Goal: Communication & Community: Participate in discussion

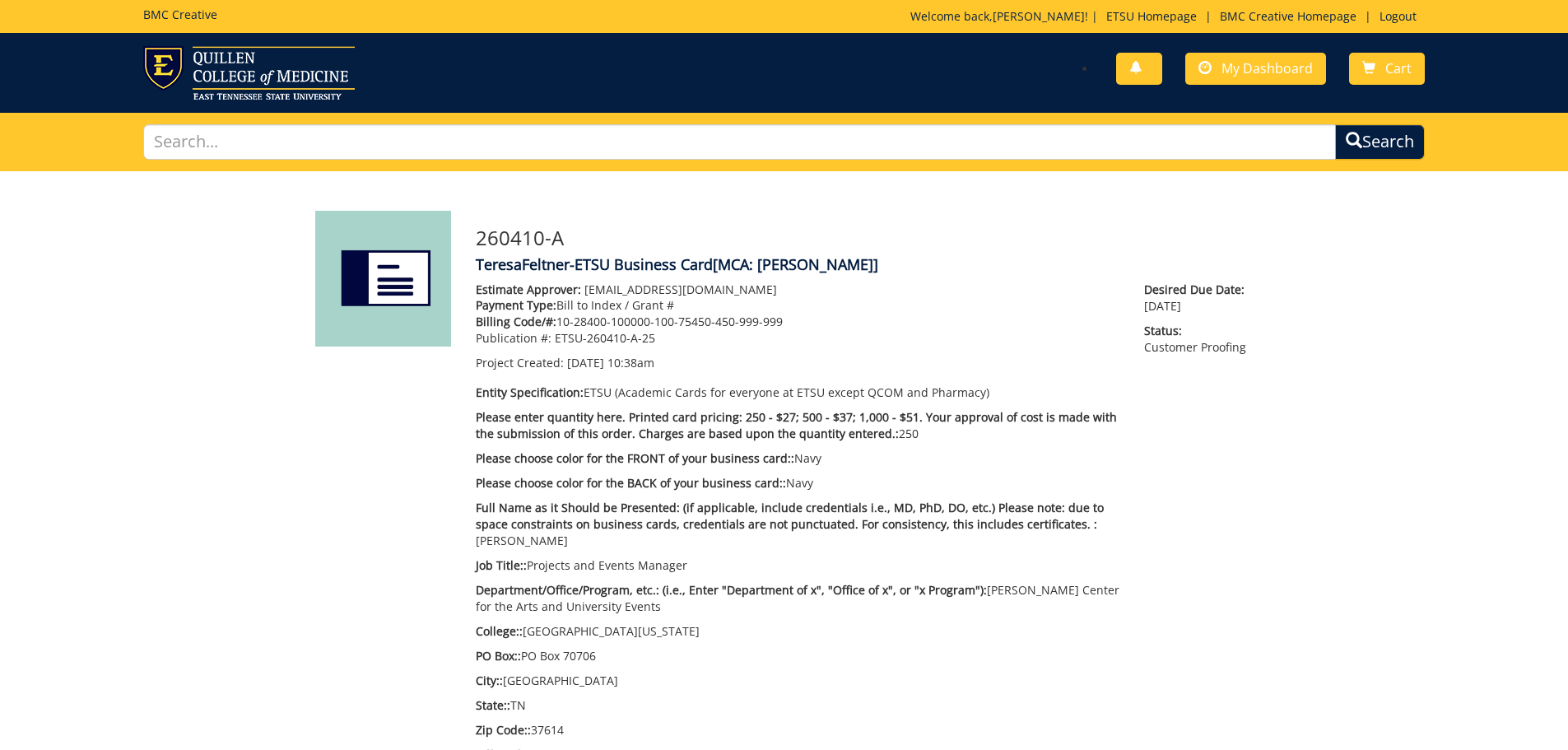
scroll to position [392, 0]
click at [1382, 60] on link "Cart" at bounding box center [1387, 69] width 75 height 32
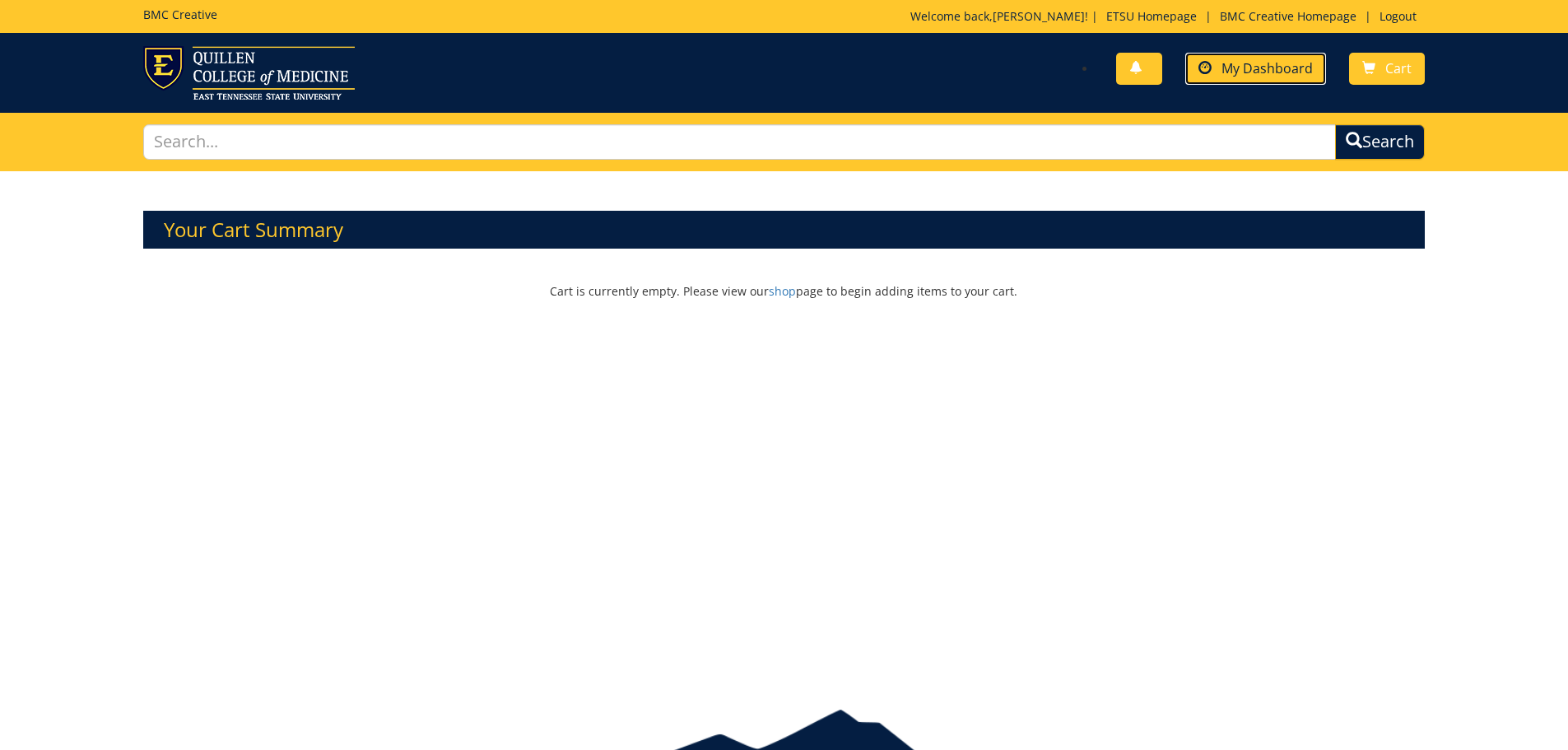
click at [1269, 69] on span "My Dashboard" at bounding box center [1267, 69] width 91 height 18
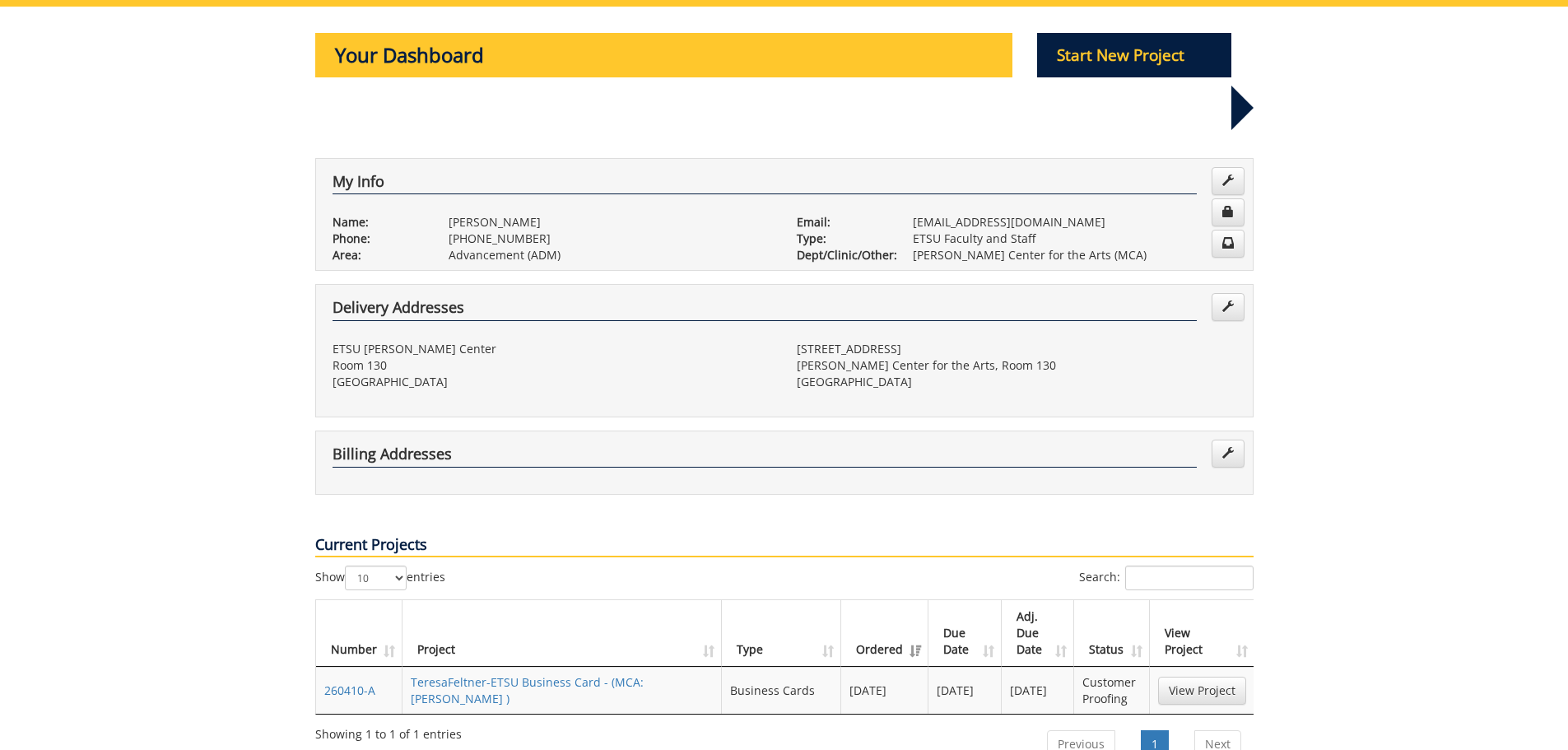
scroll to position [330, 0]
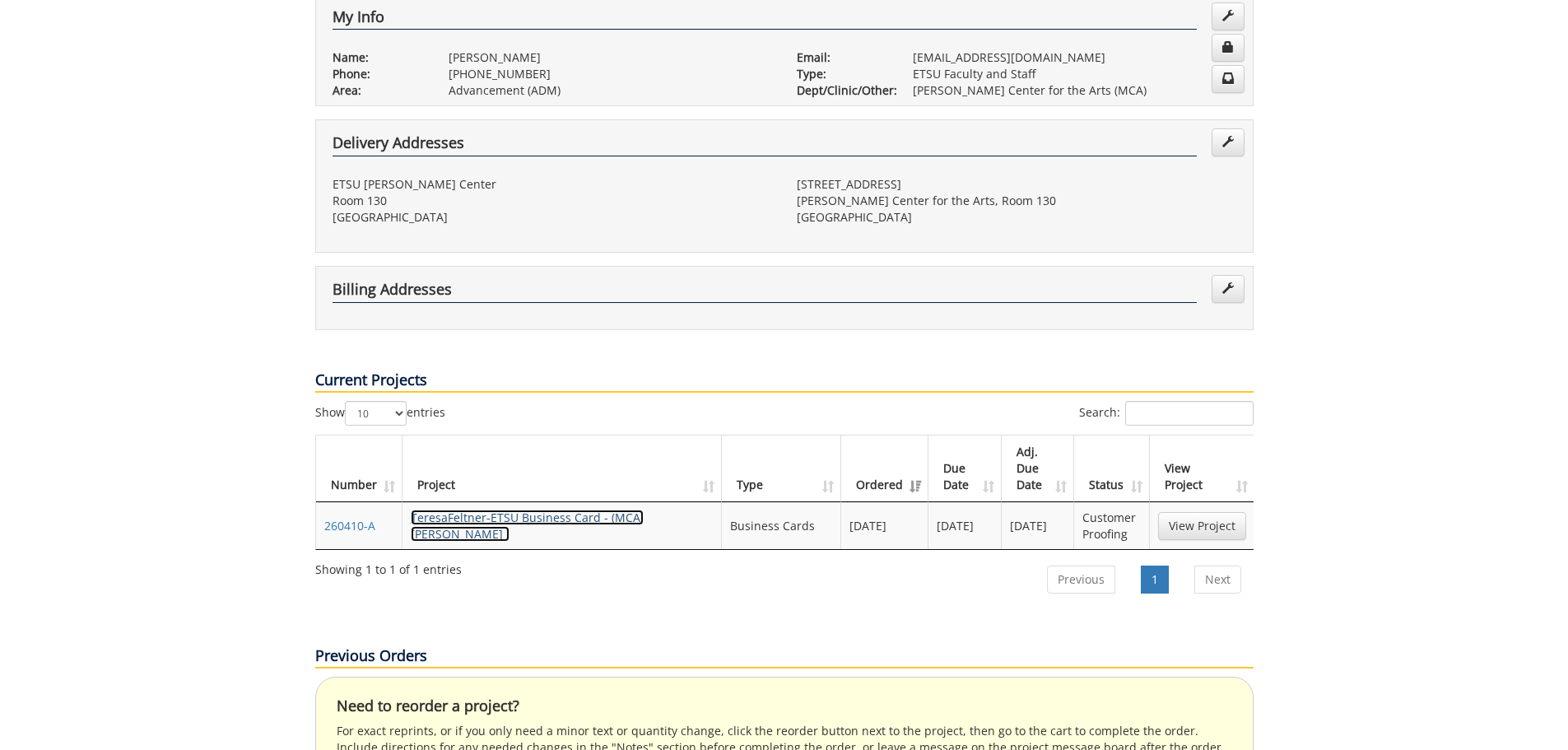
click at [577, 510] on link "TeresaFeltner-ETSU Business Card - (MCA: Athon BC )" at bounding box center [527, 526] width 233 height 32
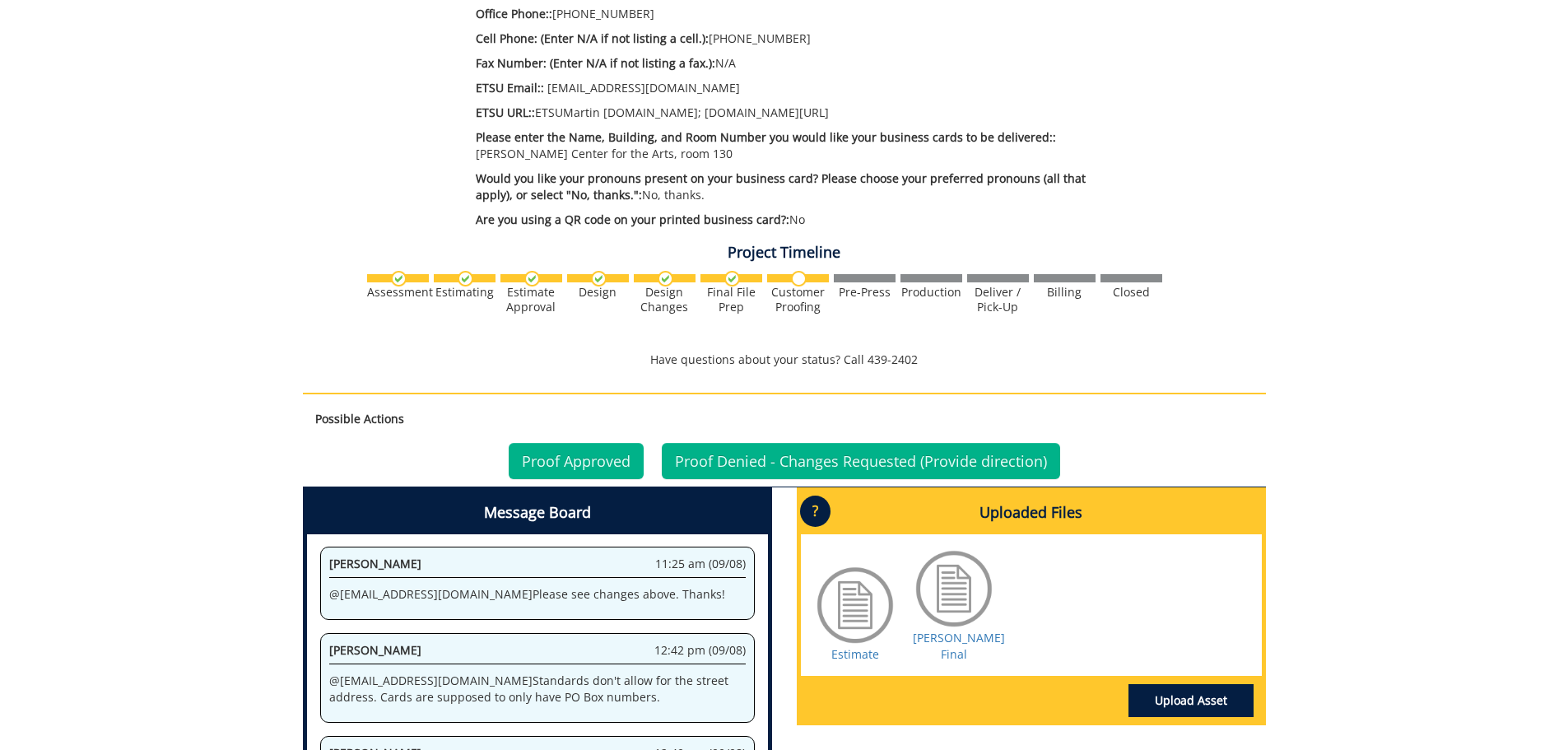
scroll to position [988, 0]
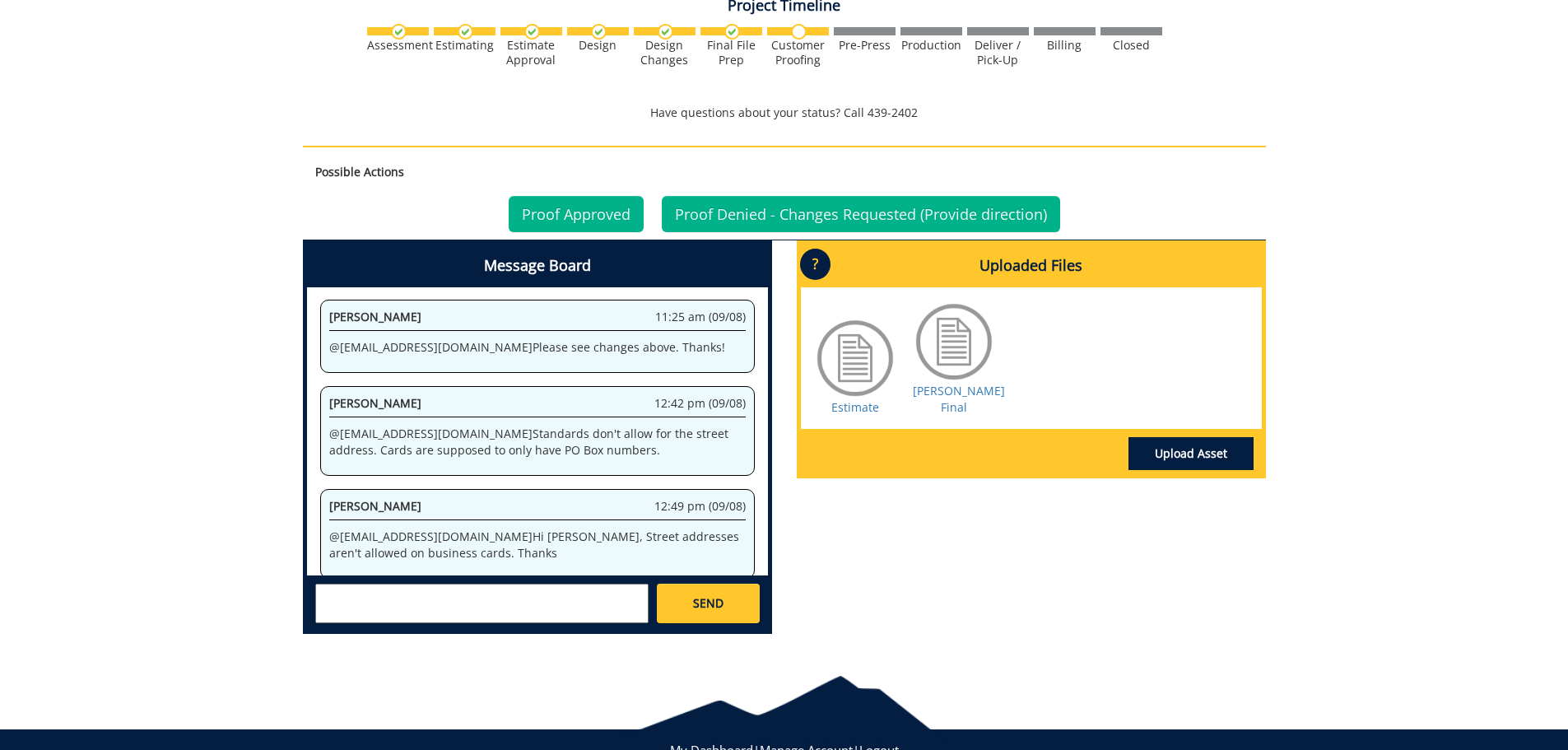
click at [559, 584] on textarea at bounding box center [482, 603] width 334 height 39
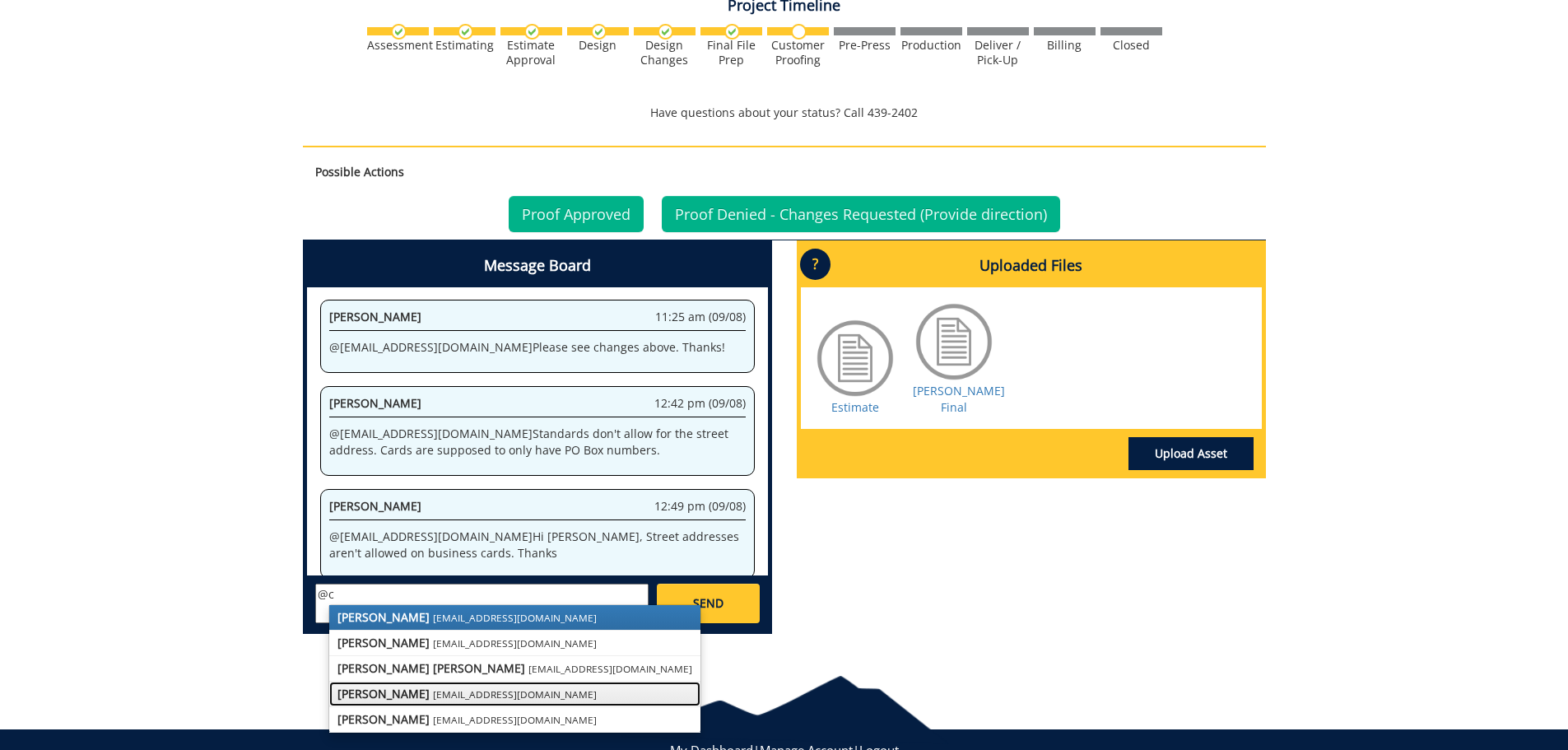
click at [438, 688] on small "conleyga@etsu.edu" at bounding box center [514, 695] width 164 height 13
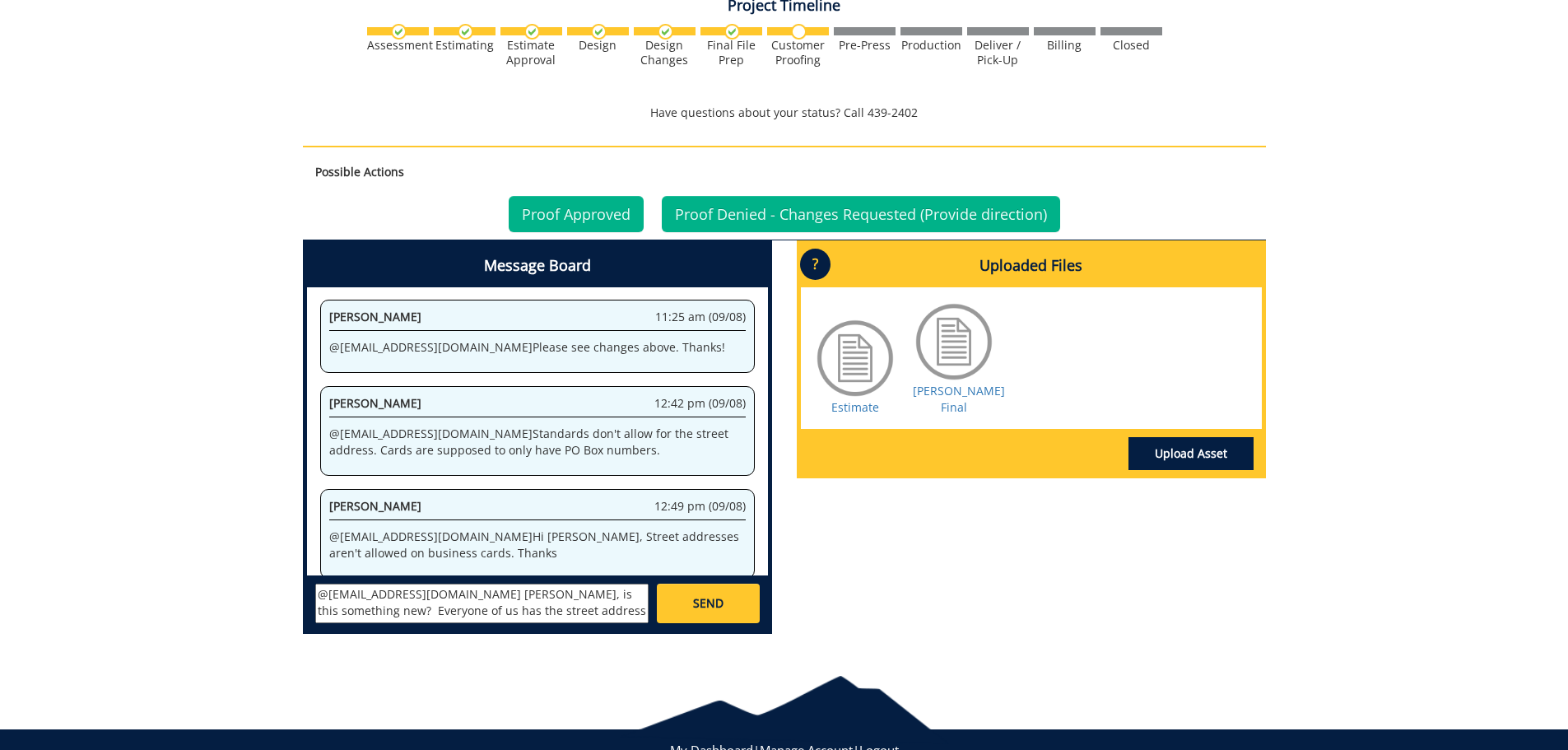
drag, startPoint x: 317, startPoint y: 594, endPoint x: 341, endPoint y: 596, distance: 24.1
click at [341, 596] on textarea "@conleyga@etsu.edu Fred, is this something new? Everyone of us has the street a…" at bounding box center [482, 603] width 334 height 39
click at [469, 595] on textarea "@conleyga@etsu.edu Fred, is this something new? Everyone staff member in the Ma…" at bounding box center [482, 603] width 334 height 39
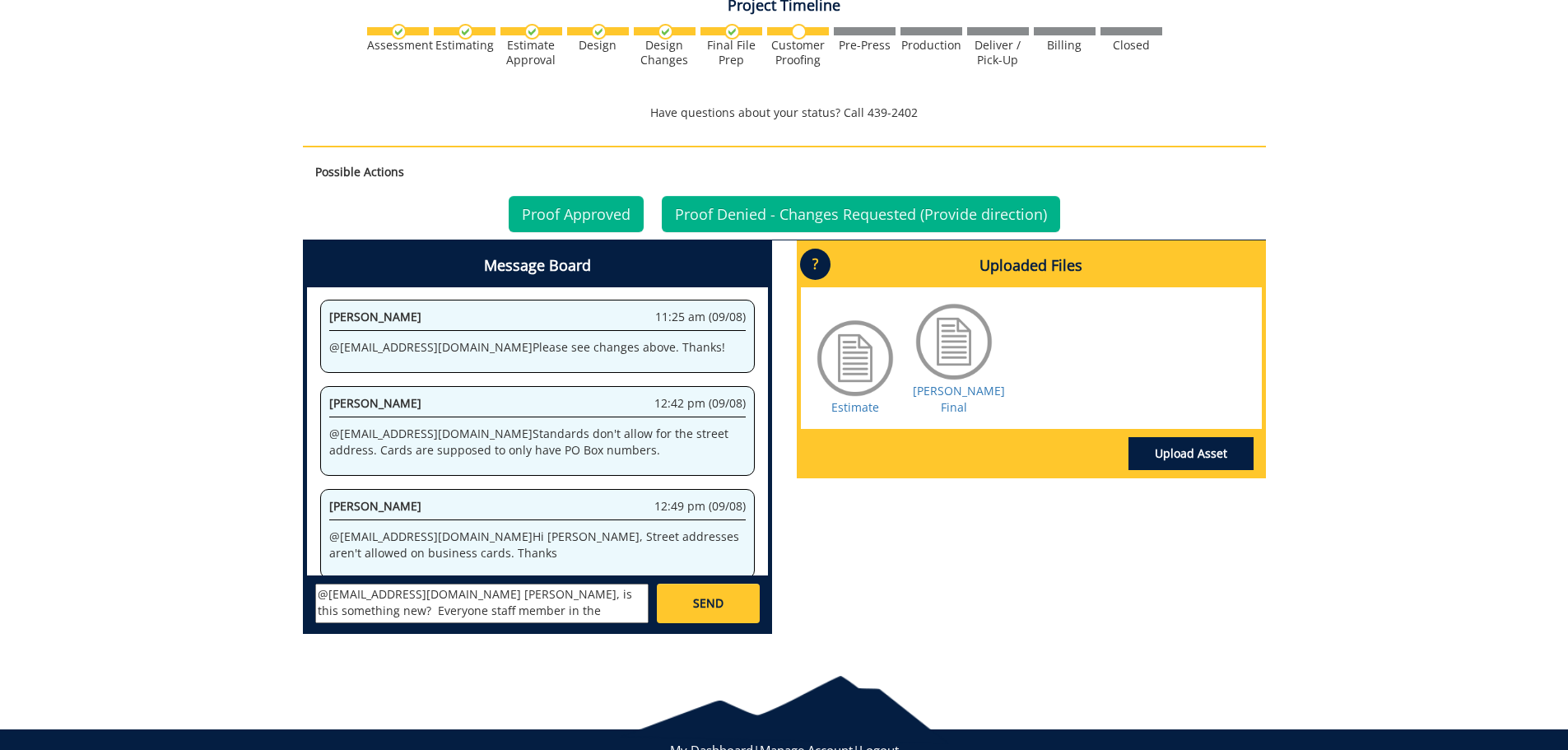
click at [434, 584] on textarea "@conleyga@etsu.edu Fred, is this something new? Everyone staff member in the Ma…" at bounding box center [482, 603] width 334 height 39
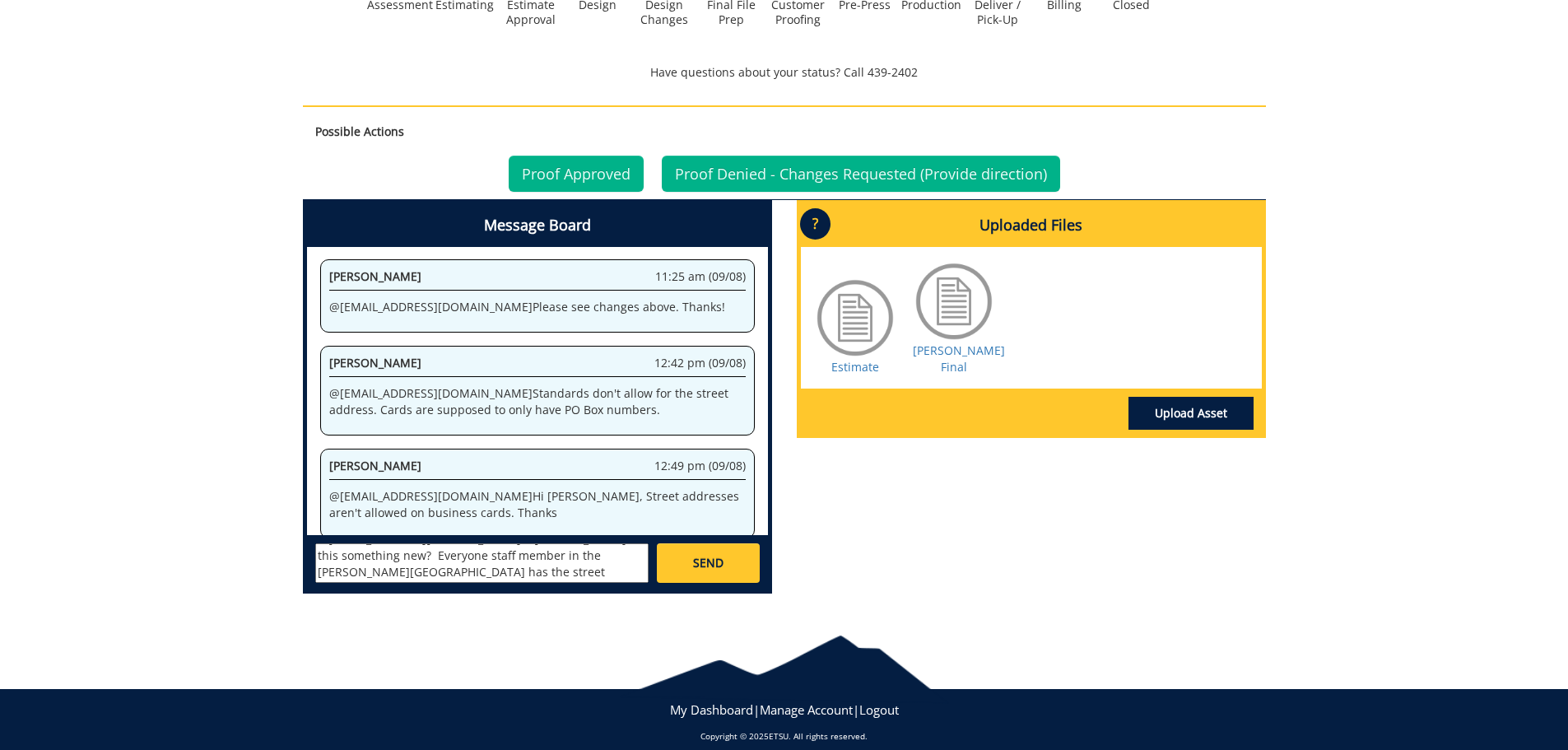
type textarea "@[EMAIL_ADDRESS][DOMAIN_NAME] [PERSON_NAME], is this something new? Everyone st…"
click at [708, 555] on span "SEND" at bounding box center [709, 564] width 30 height 17
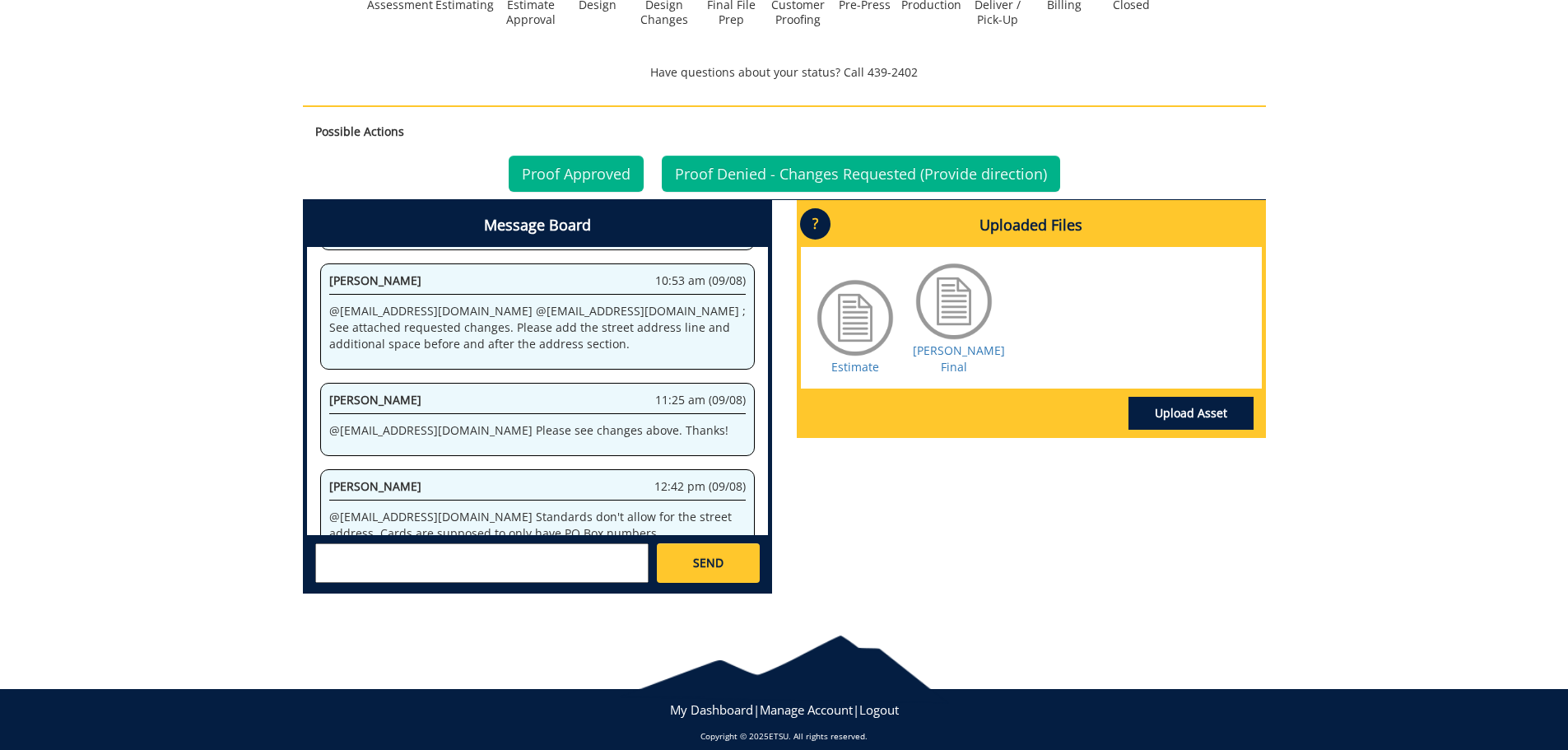
scroll to position [63647, 0]
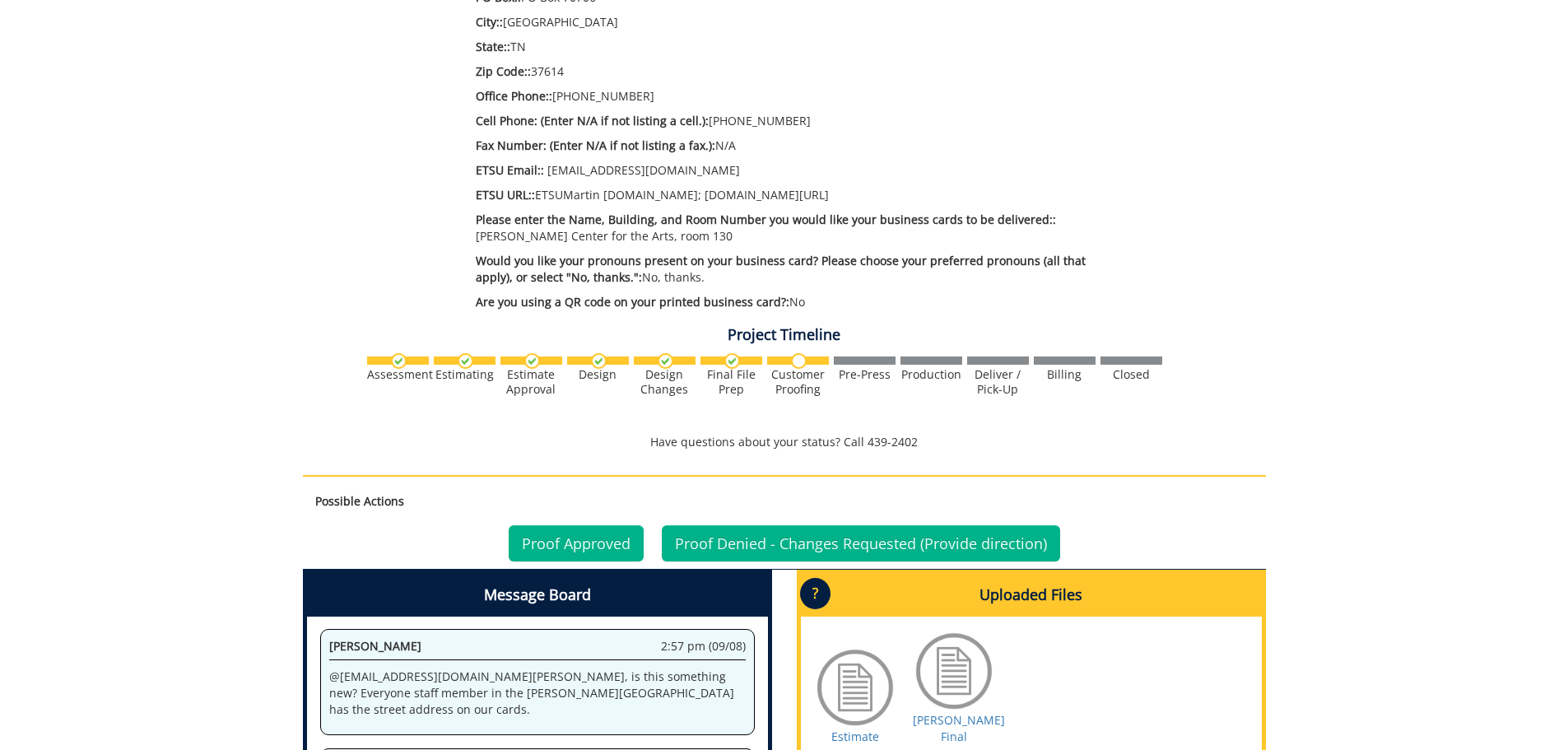
scroll to position [988, 0]
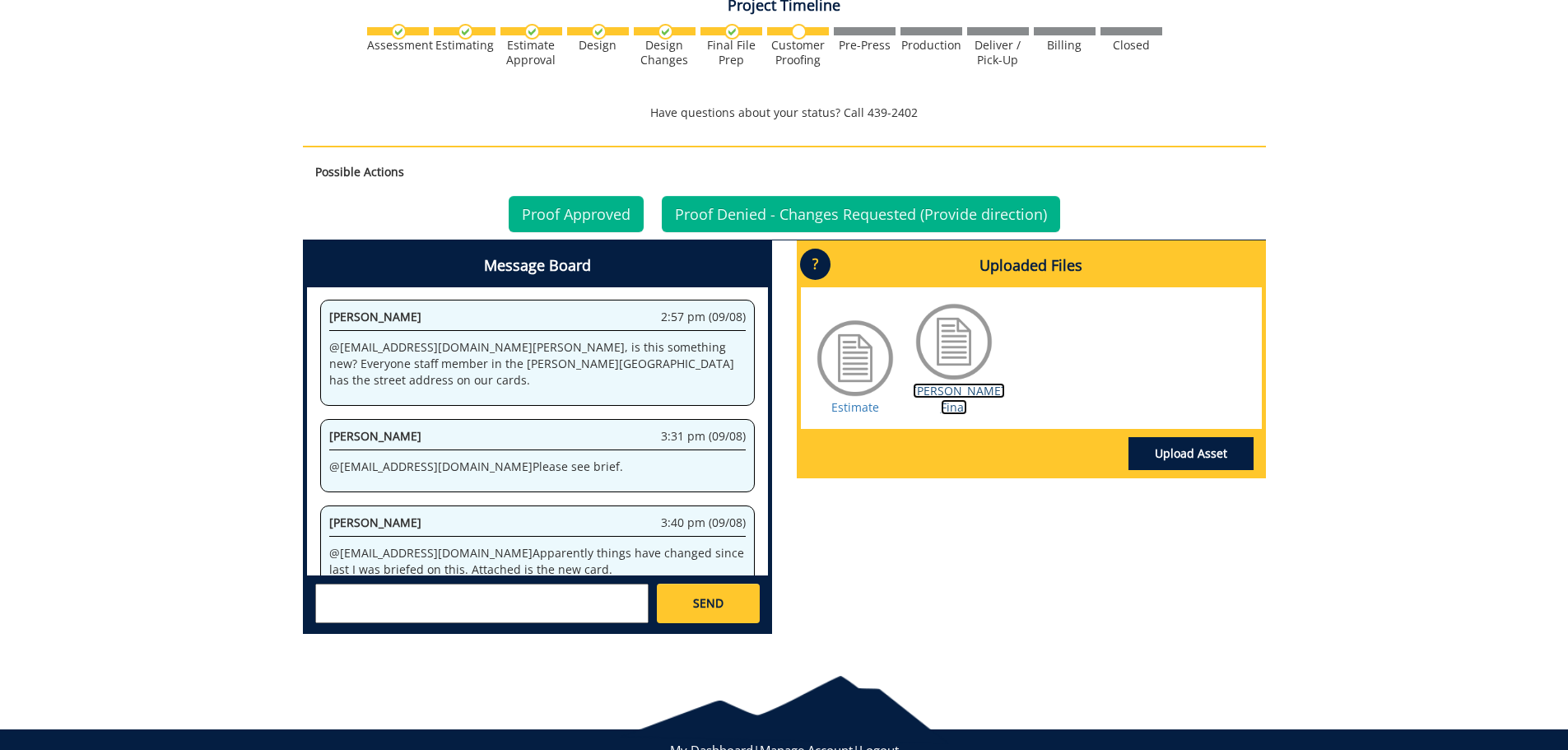
click at [931, 383] on link "[PERSON_NAME] Final" at bounding box center [959, 399] width 92 height 32
click at [964, 383] on link "[PERSON_NAME] Final" at bounding box center [959, 399] width 92 height 32
click at [958, 383] on link "[PERSON_NAME] Final" at bounding box center [959, 399] width 92 height 32
click at [478, 591] on textarea at bounding box center [482, 603] width 334 height 39
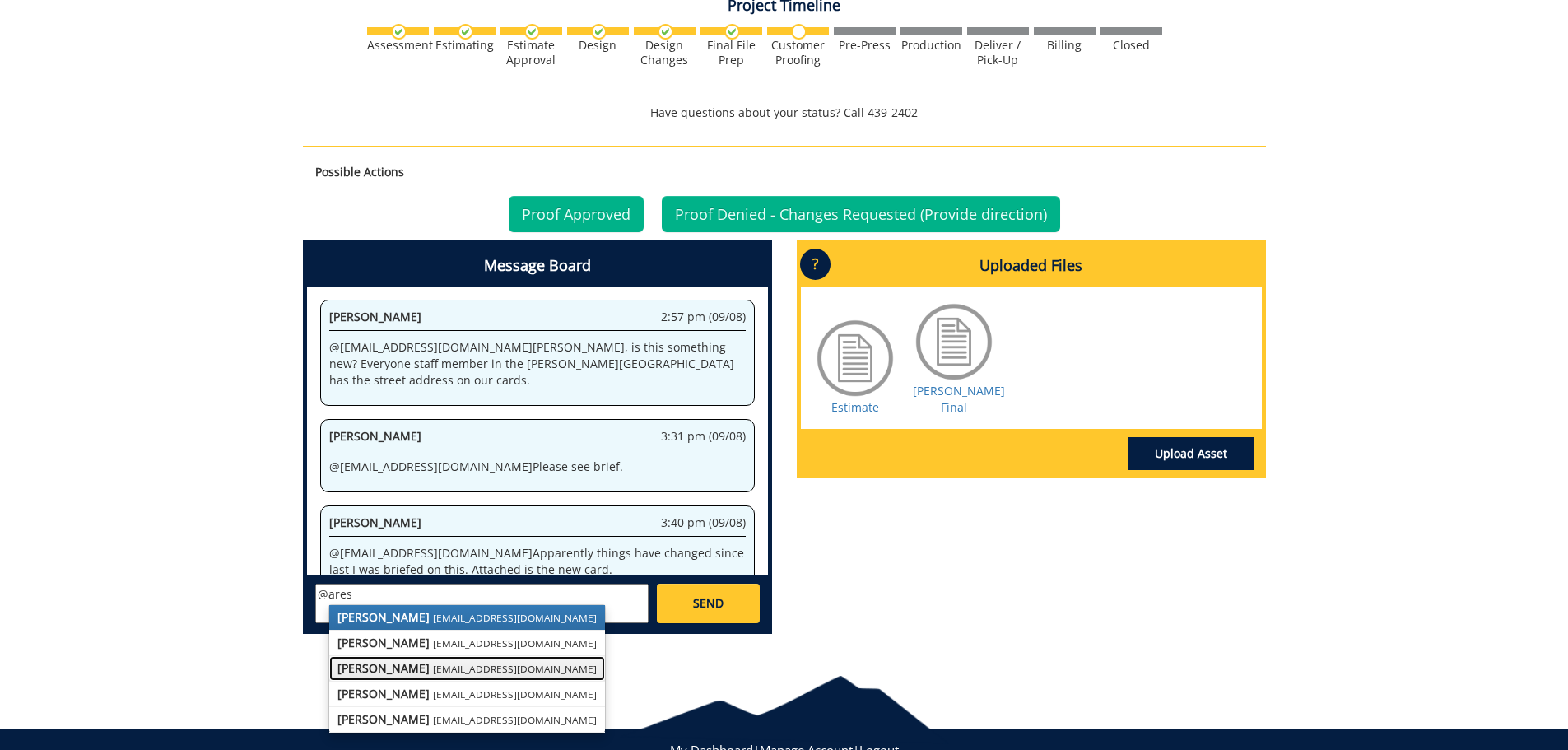
click at [450, 662] on small "[EMAIL_ADDRESS][DOMAIN_NAME]" at bounding box center [514, 669] width 164 height 13
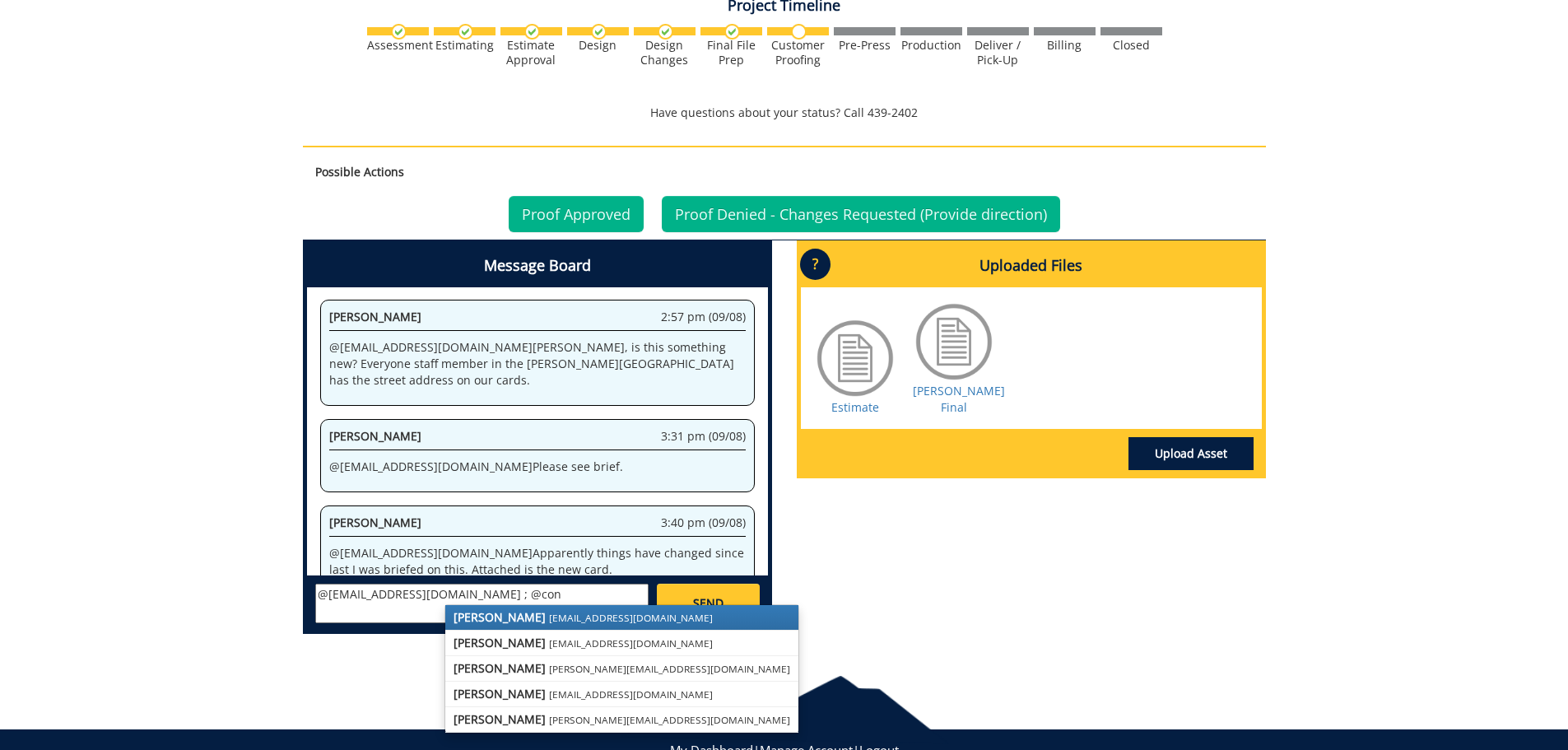
click at [475, 610] on strong "[PERSON_NAME]" at bounding box center [500, 617] width 92 height 16
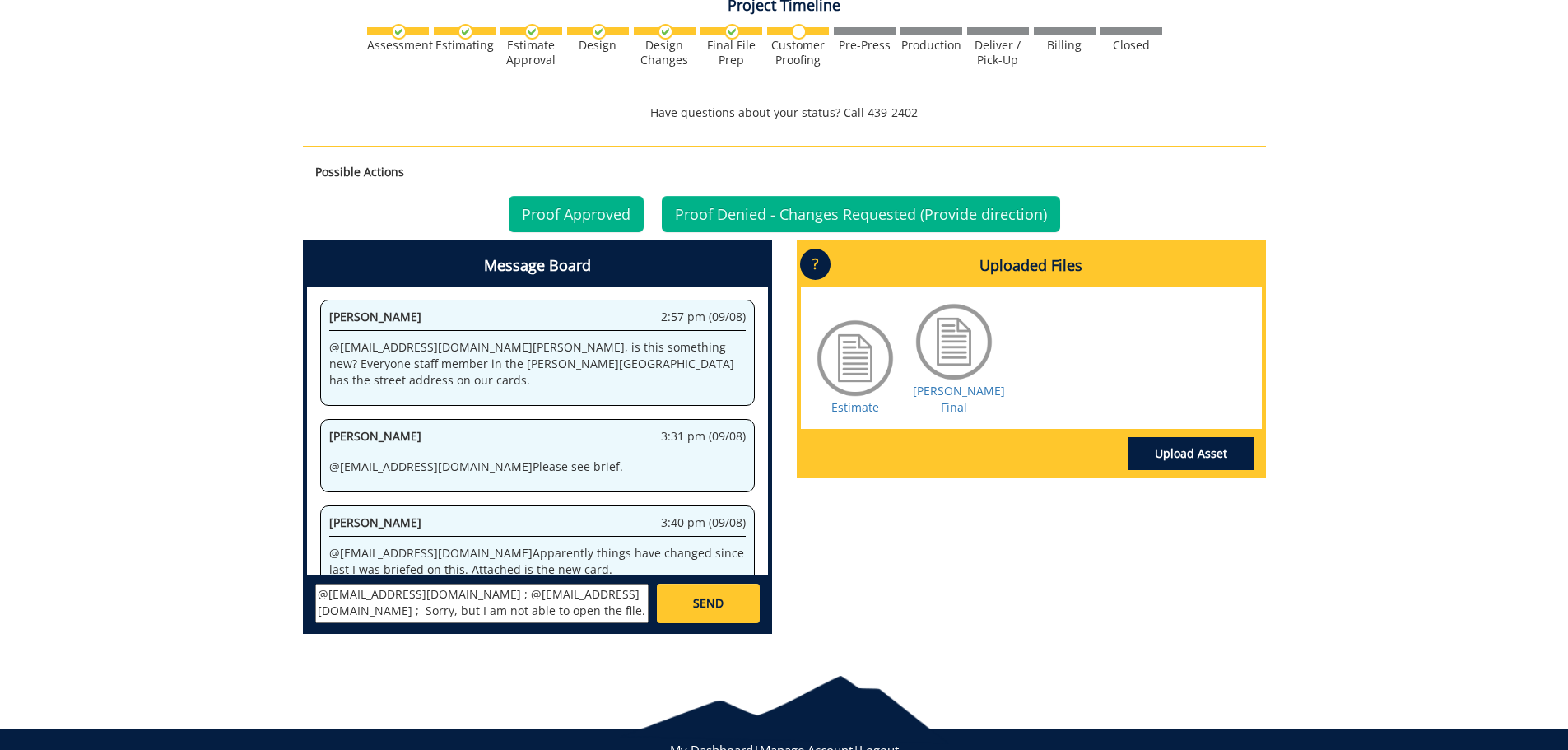
drag, startPoint x: 454, startPoint y: 593, endPoint x: 579, endPoint y: 591, distance: 125.0
click at [579, 591] on textarea "@aresam@etsu.edu ; @conleyga@etsu.edu ; Sorry, but I am not able to open the fi…" at bounding box center [482, 603] width 334 height 39
click at [853, 399] on link "Estimate" at bounding box center [855, 407] width 48 height 16
click at [957, 329] on div at bounding box center [954, 341] width 82 height 82
click at [959, 383] on link "[PERSON_NAME] Final" at bounding box center [959, 399] width 92 height 32
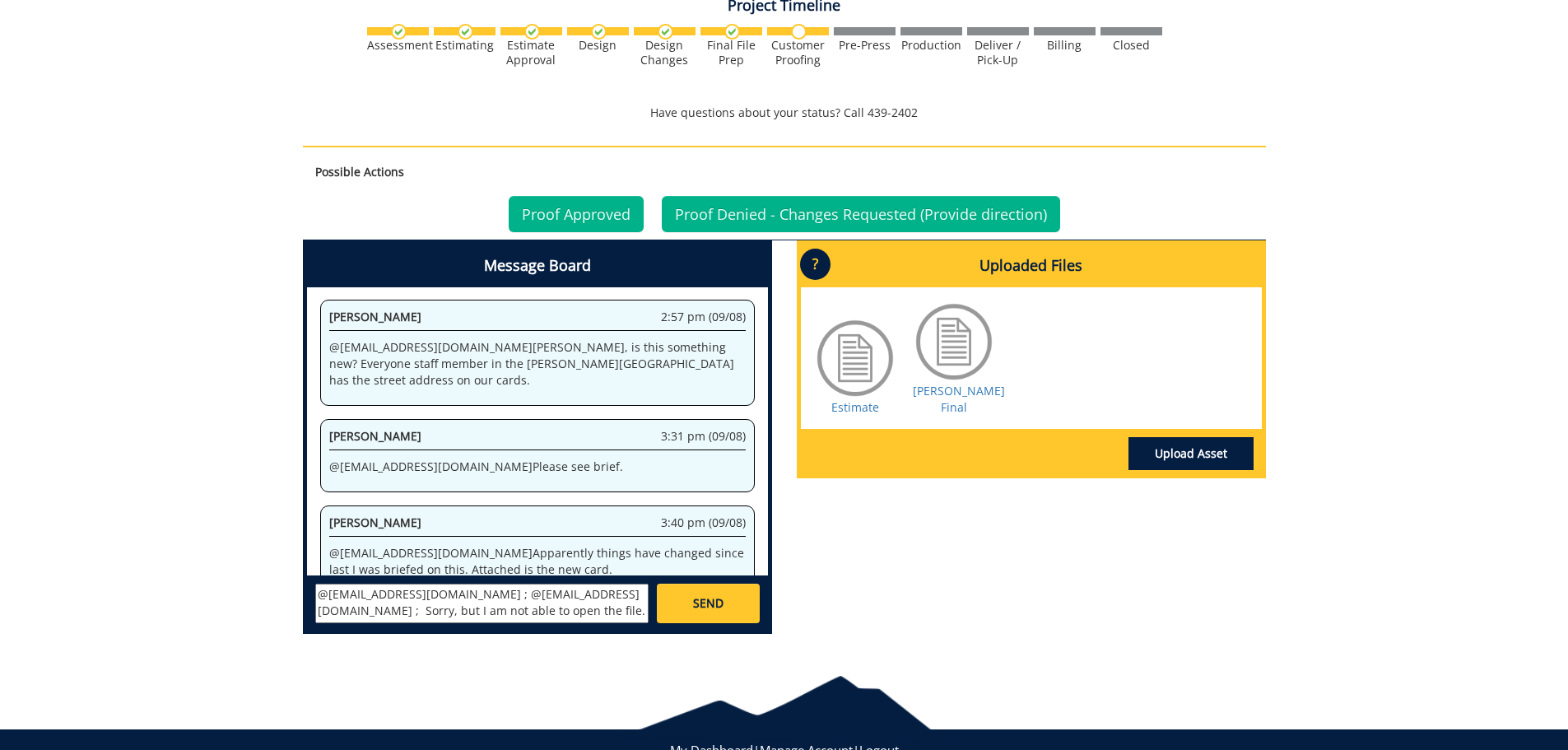
click at [455, 596] on textarea "@aresam@etsu.edu ; @conleyga@etsu.edu ; Sorry, but I am not able to open the fi…" at bounding box center [482, 603] width 334 height 39
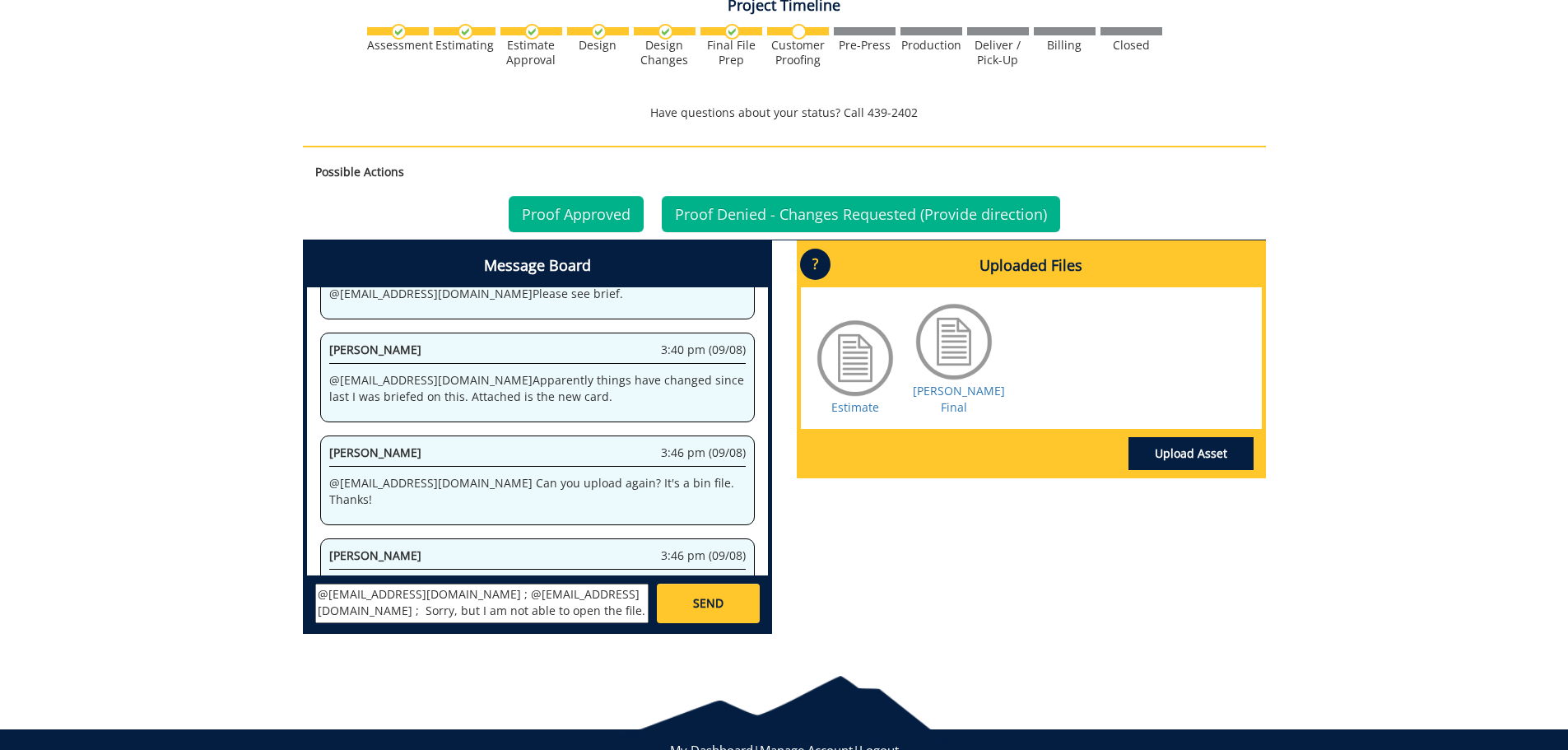
type textarea "@aresam@etsu.edu ; @conleyga@etsu.edu ; Sorry, but I am not able to open the fi…"
drag, startPoint x: 562, startPoint y: 601, endPoint x: 275, endPoint y: 581, distance: 287.7
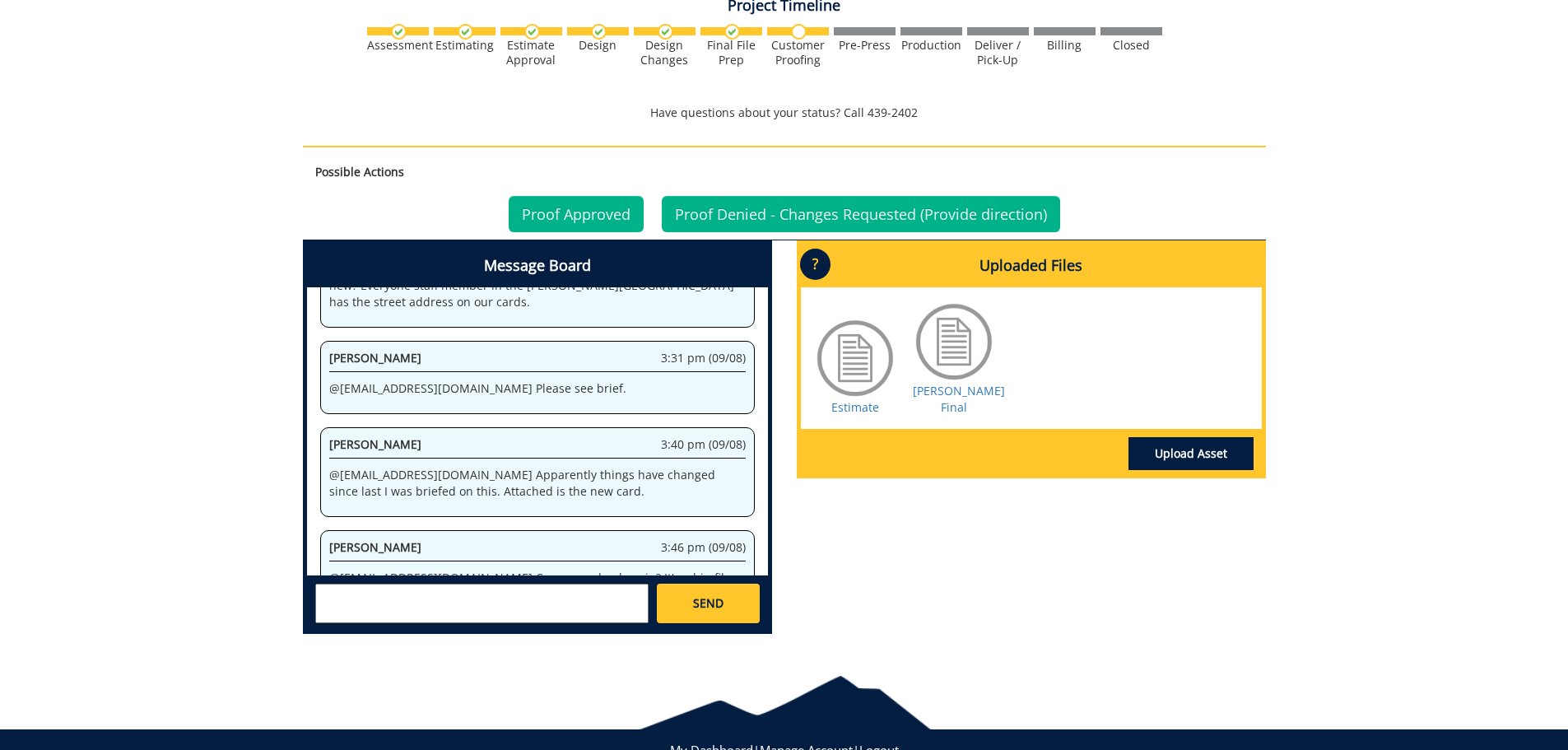
scroll to position [25963, 0]
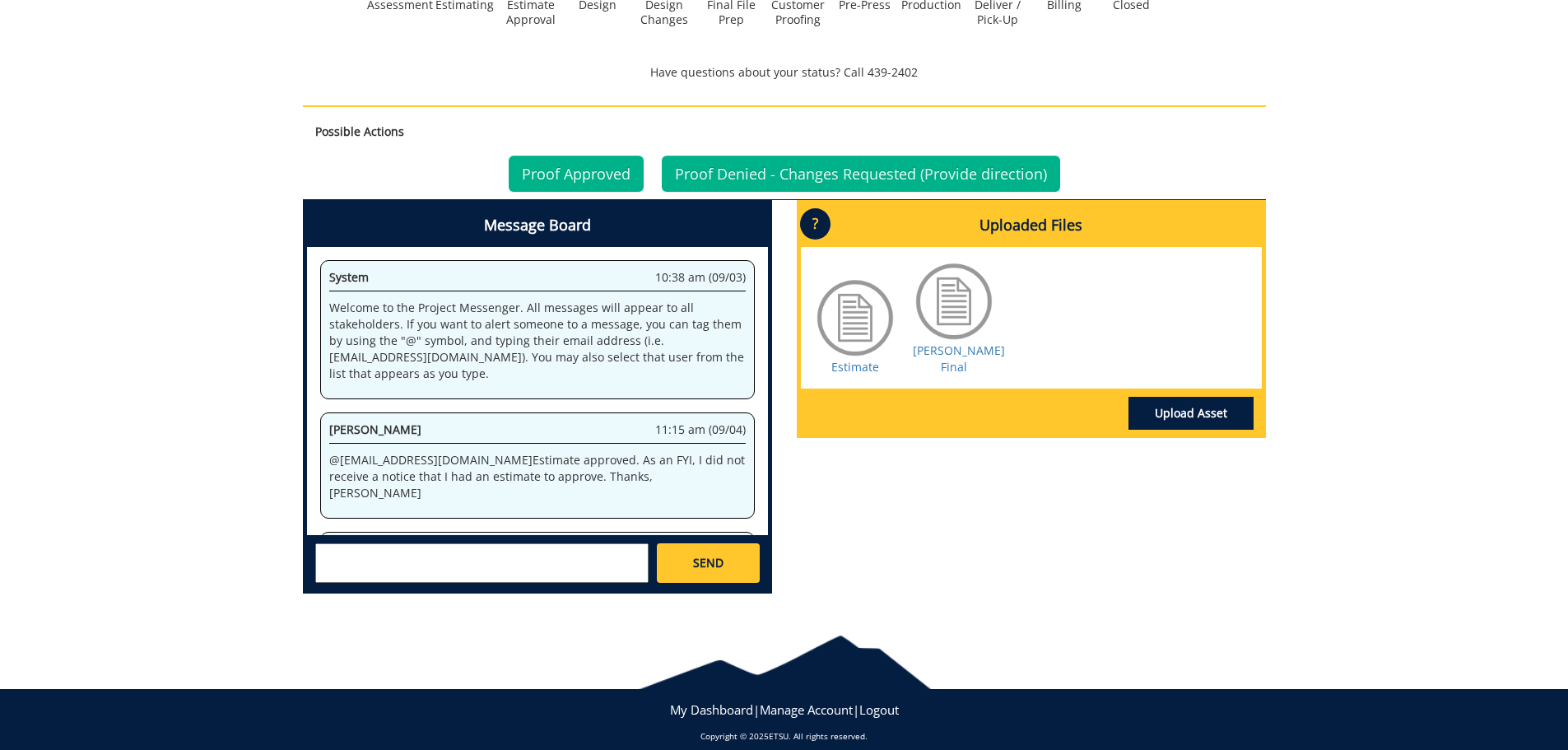
scroll to position [131502, 0]
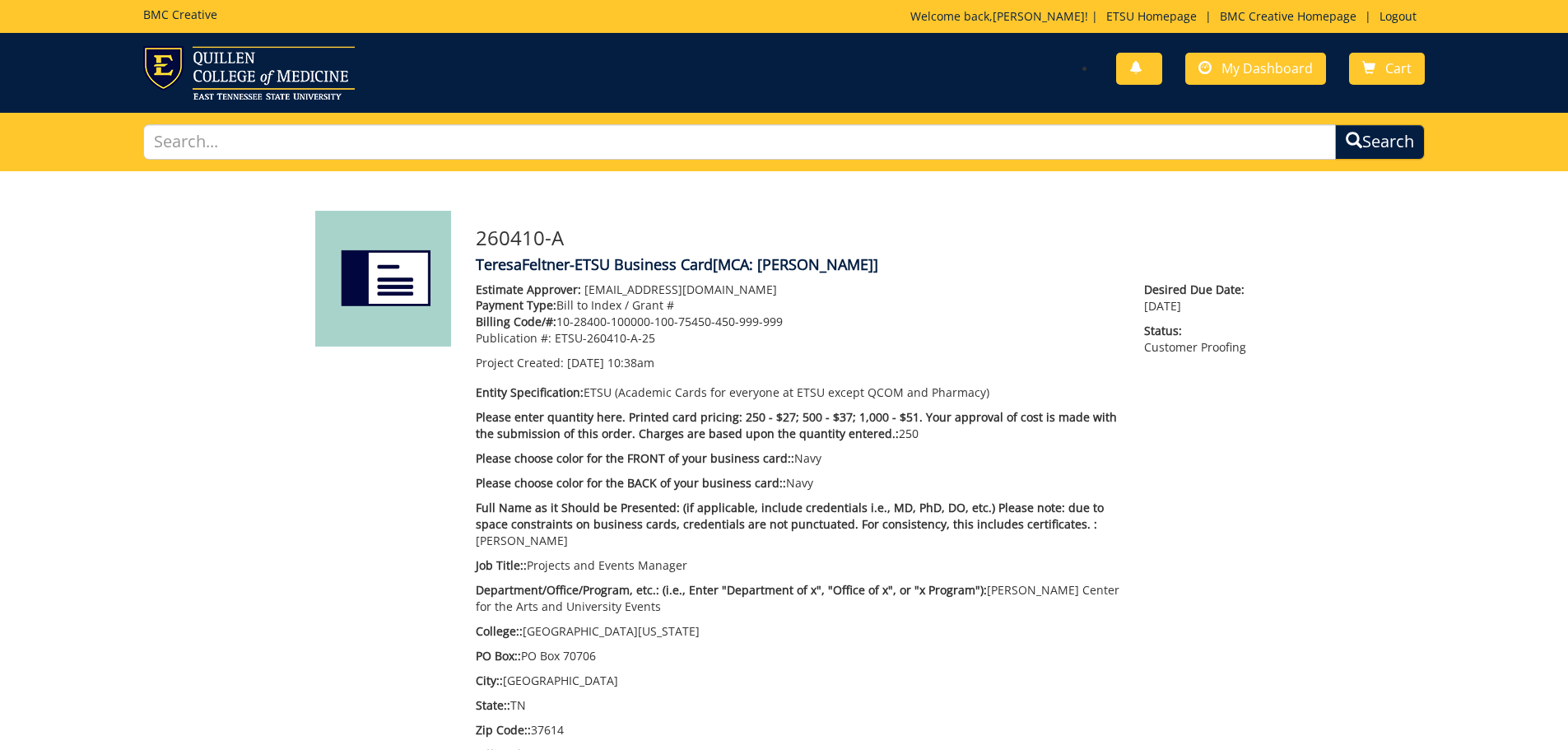
scroll to position [857, 0]
click at [1247, 70] on span "My Dashboard" at bounding box center [1267, 69] width 91 height 18
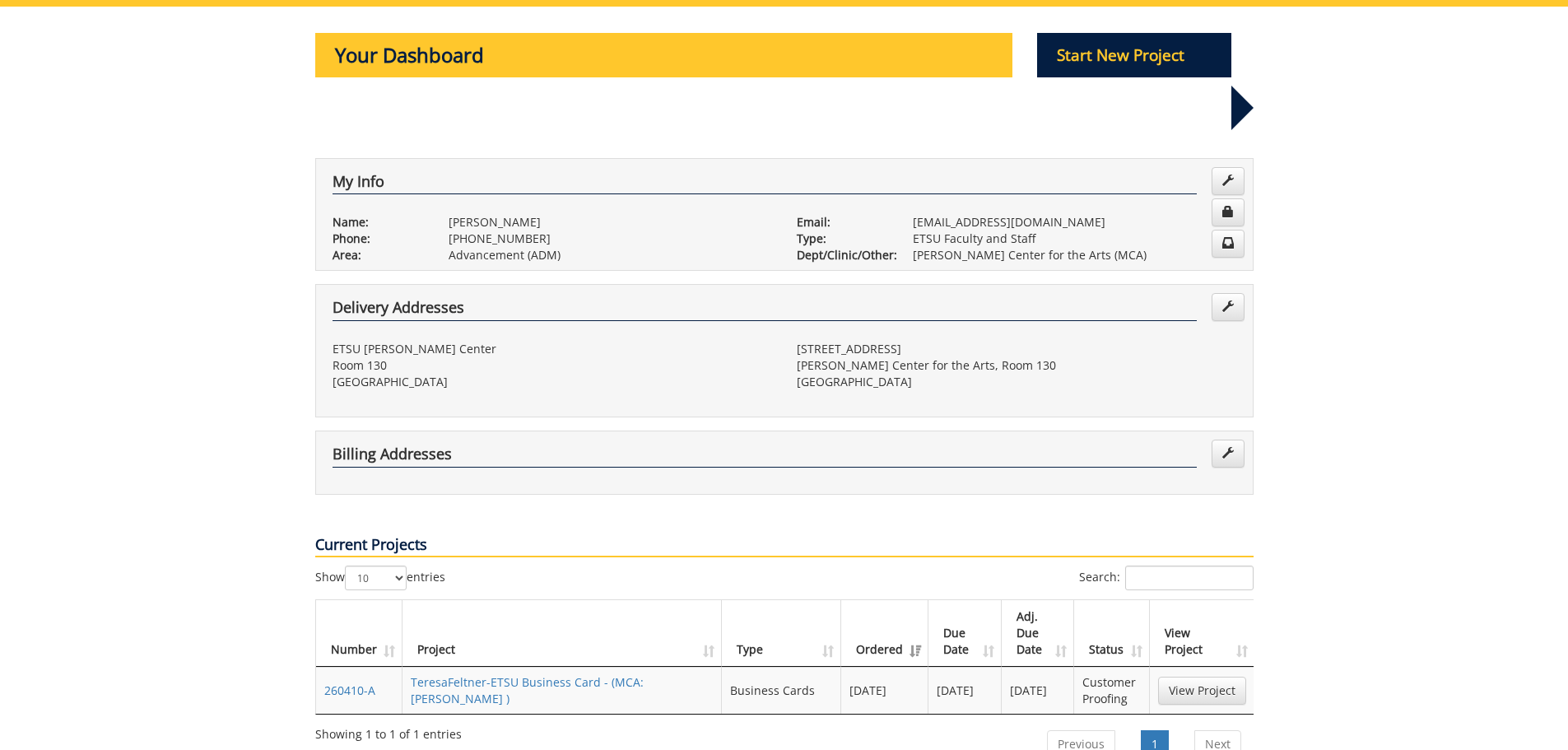
scroll to position [247, 0]
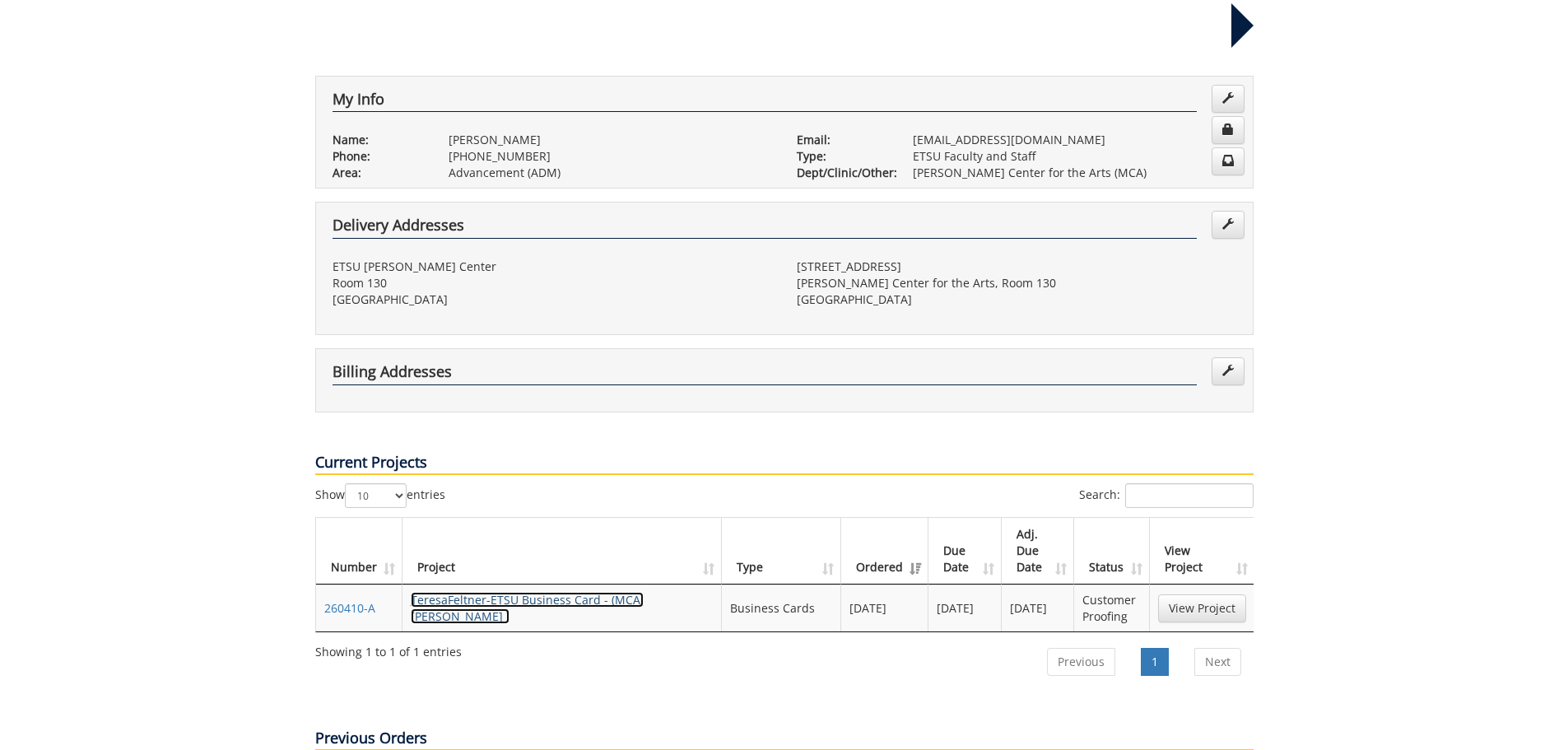
click at [495, 592] on link "TeresaFeltner-ETSU Business Card - (MCA: [PERSON_NAME] )" at bounding box center [527, 608] width 233 height 32
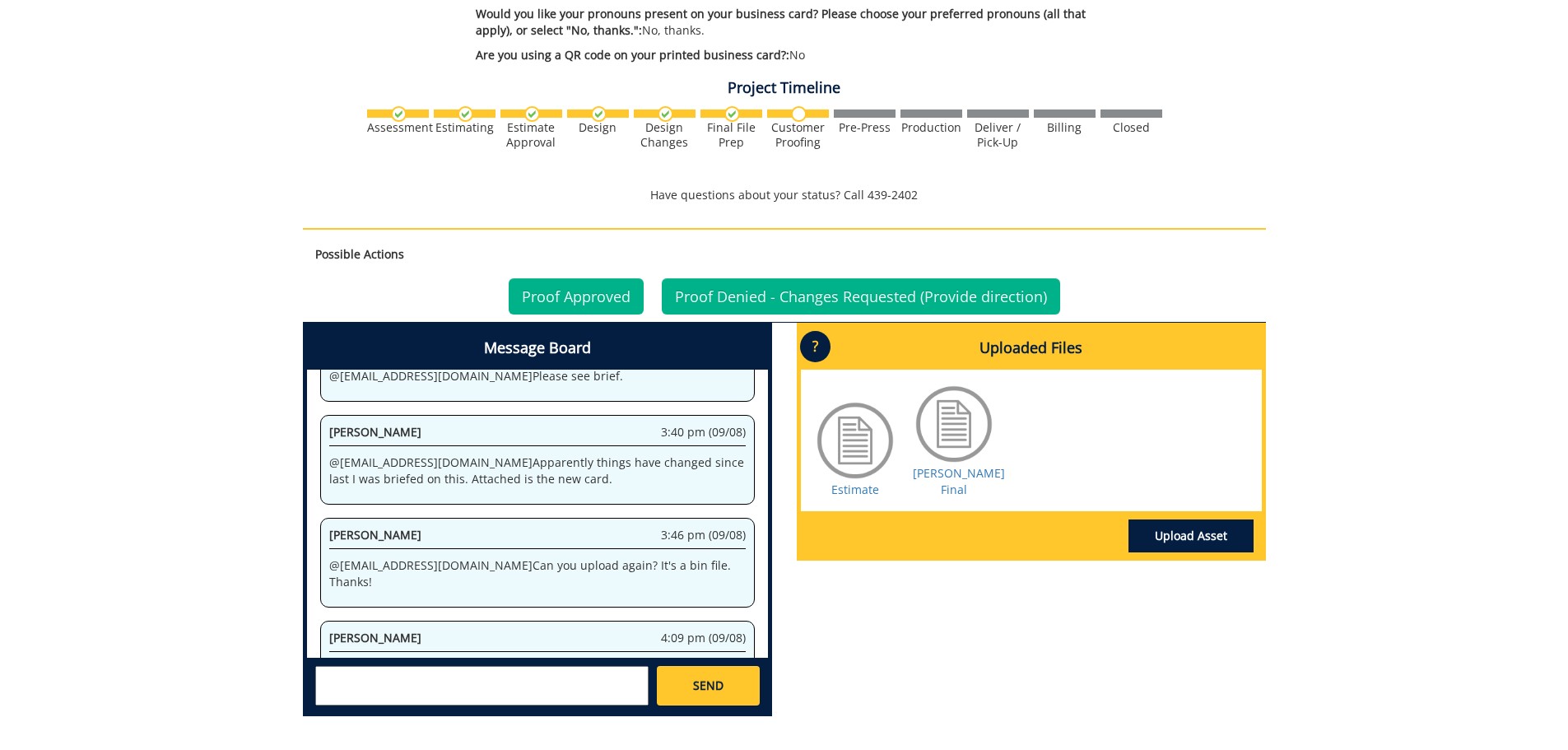
scroll to position [988, 0]
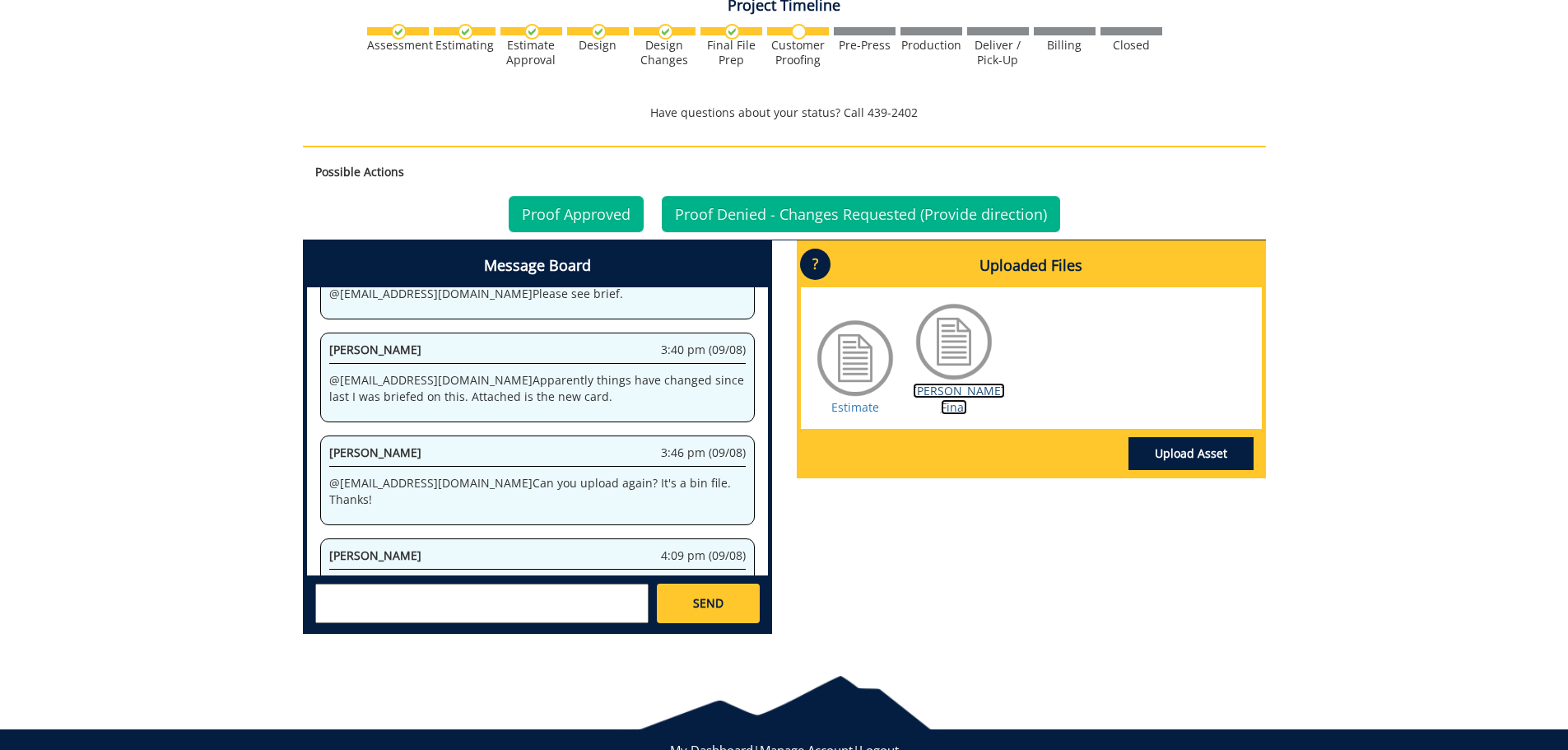
click at [965, 383] on link "[PERSON_NAME] Final" at bounding box center [959, 399] width 92 height 32
click at [388, 584] on textarea at bounding box center [482, 603] width 334 height 39
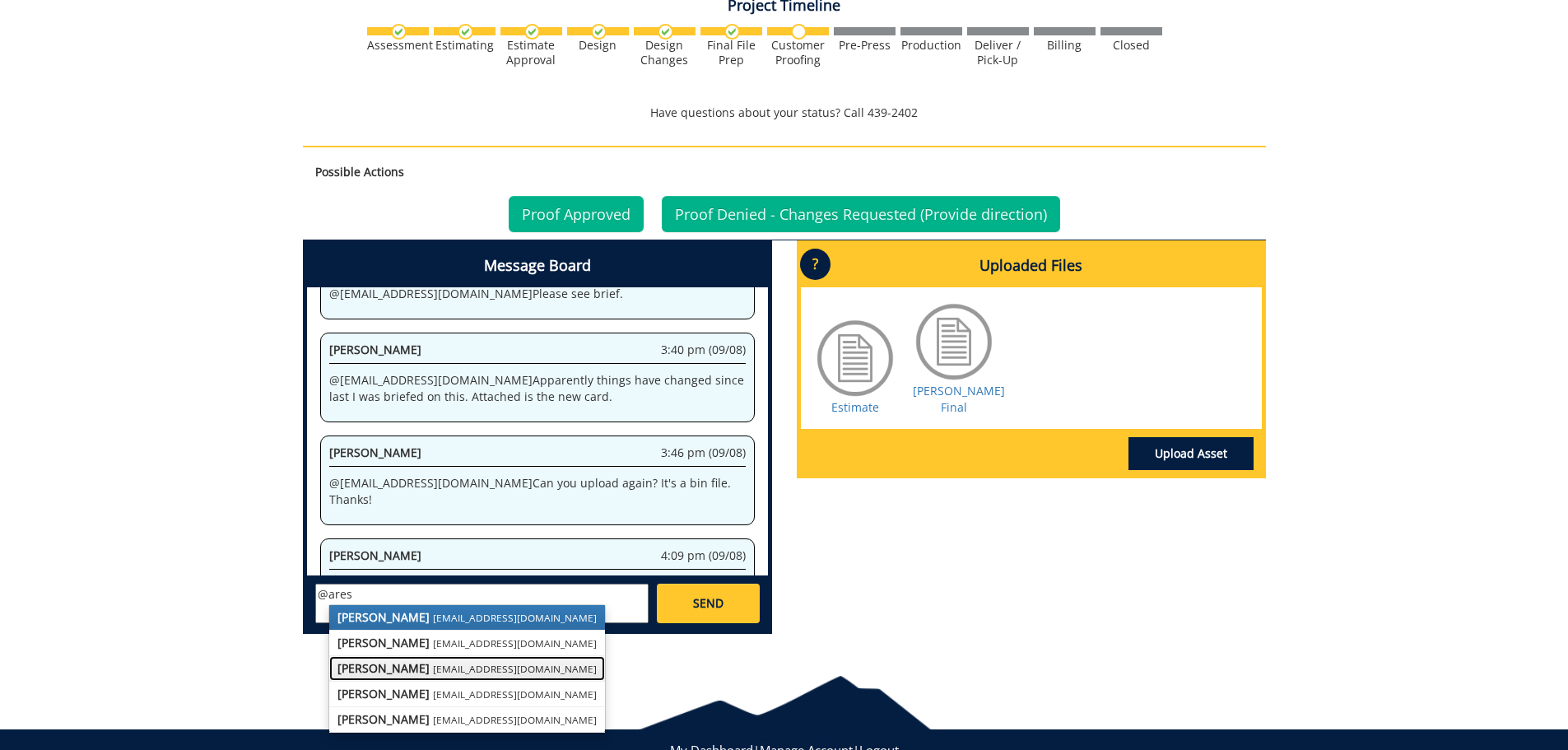
click at [369, 660] on strong "[PERSON_NAME]" at bounding box center [384, 668] width 92 height 16
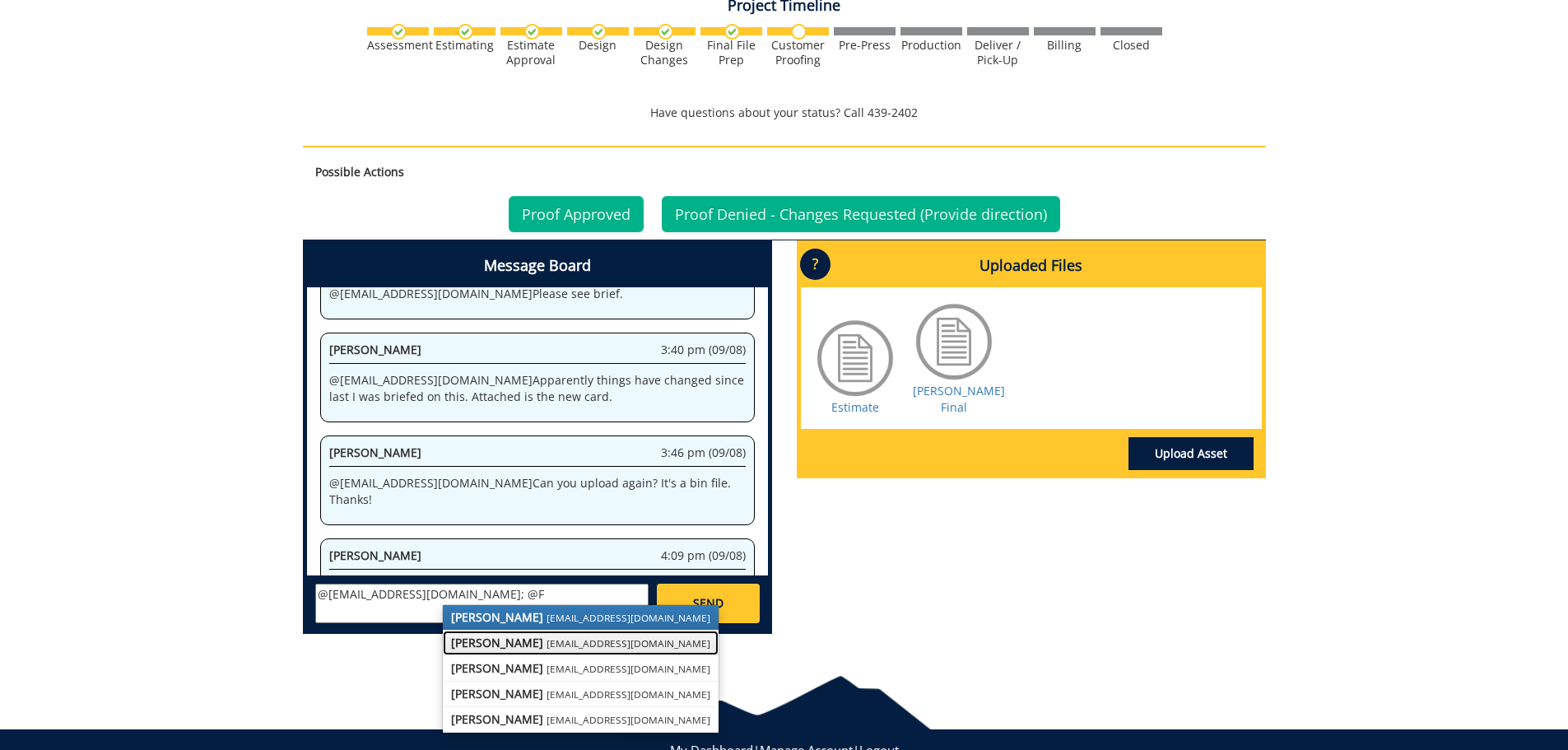
click at [491, 635] on strong "[PERSON_NAME]" at bounding box center [497, 643] width 92 height 16
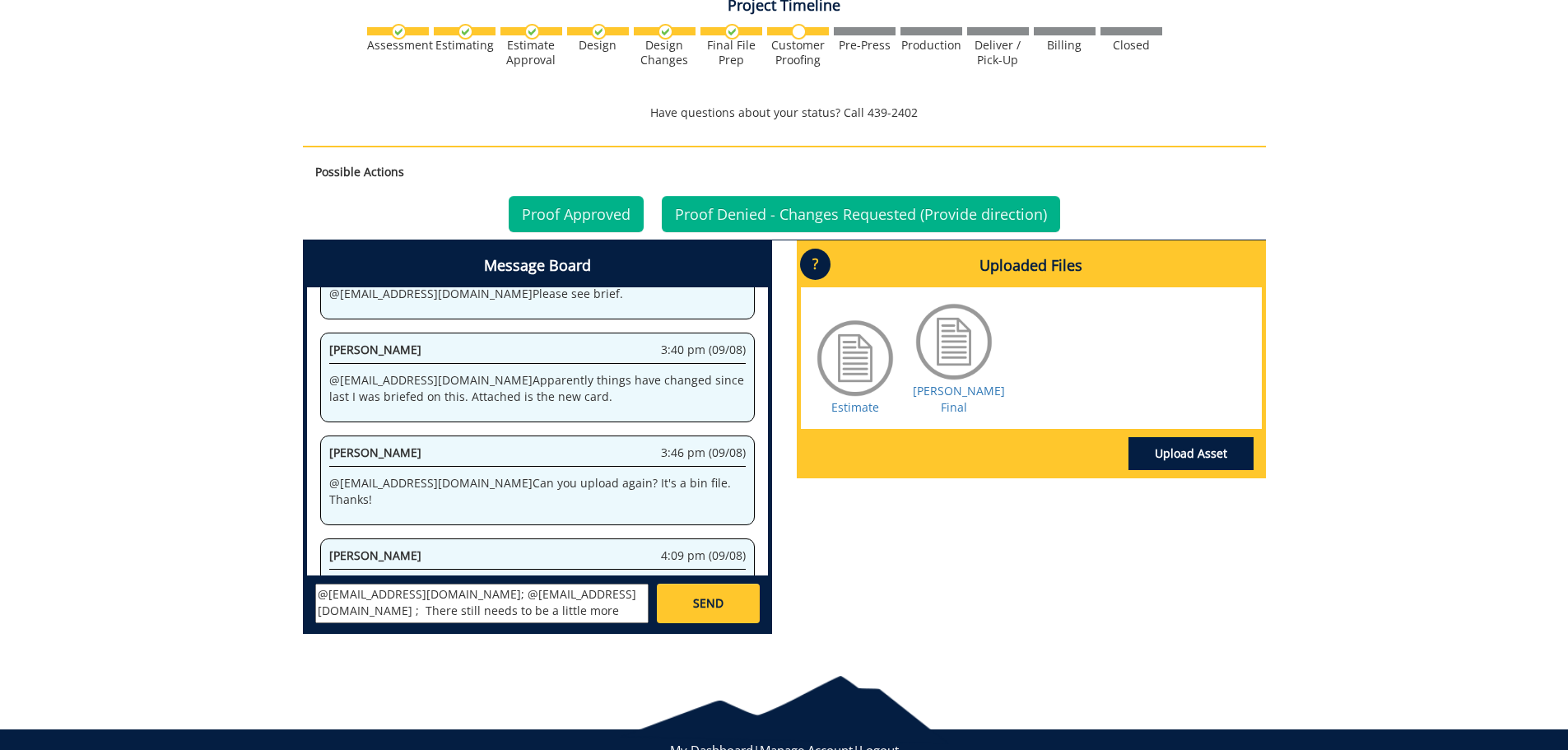
scroll to position [13, 0]
type textarea "@[EMAIL_ADDRESS][DOMAIN_NAME]; @[EMAIL_ADDRESS][DOMAIN_NAME] ; There still need…"
click at [706, 596] on span "SEND" at bounding box center [709, 604] width 30 height 17
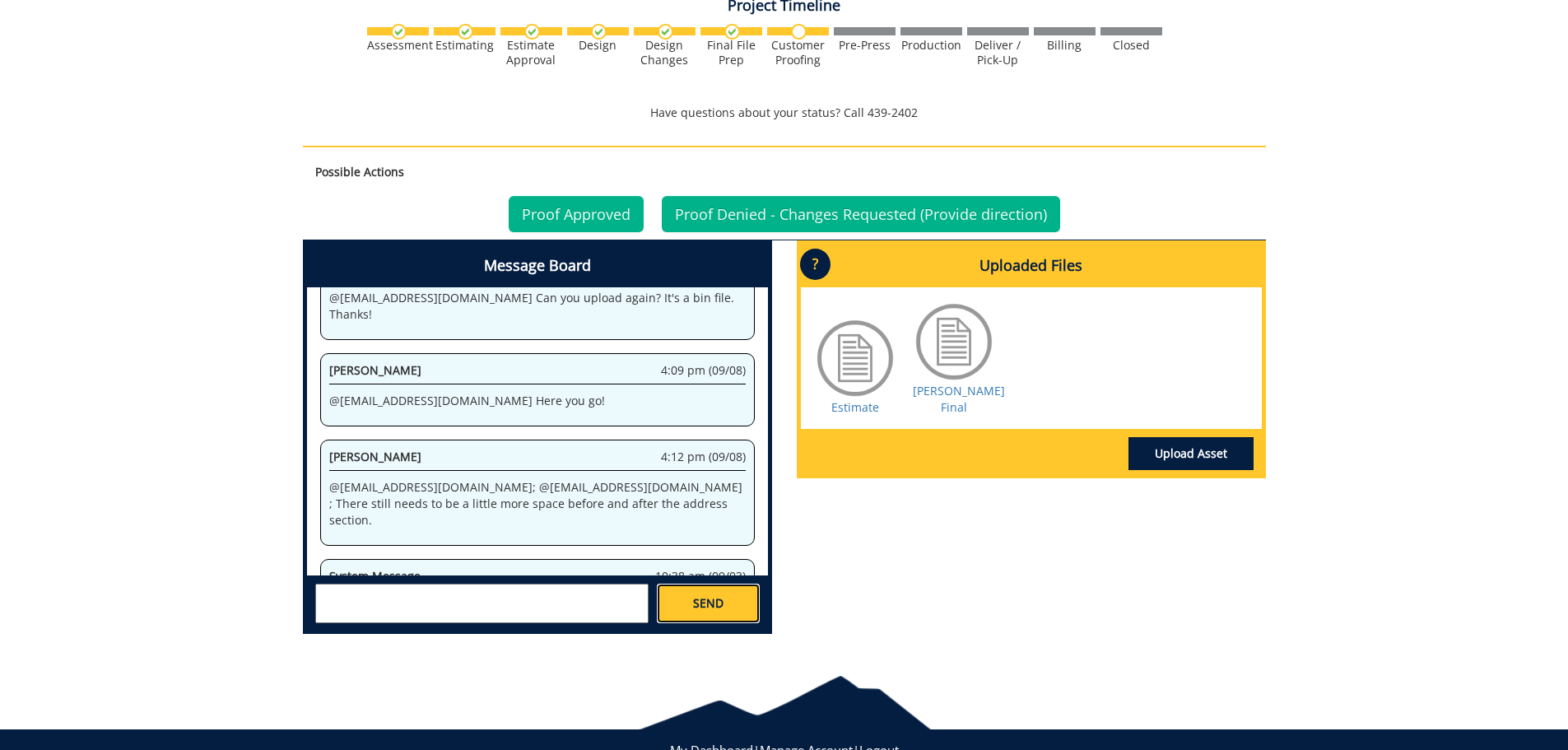
scroll to position [50464, 0]
